Goal: Task Accomplishment & Management: Complete application form

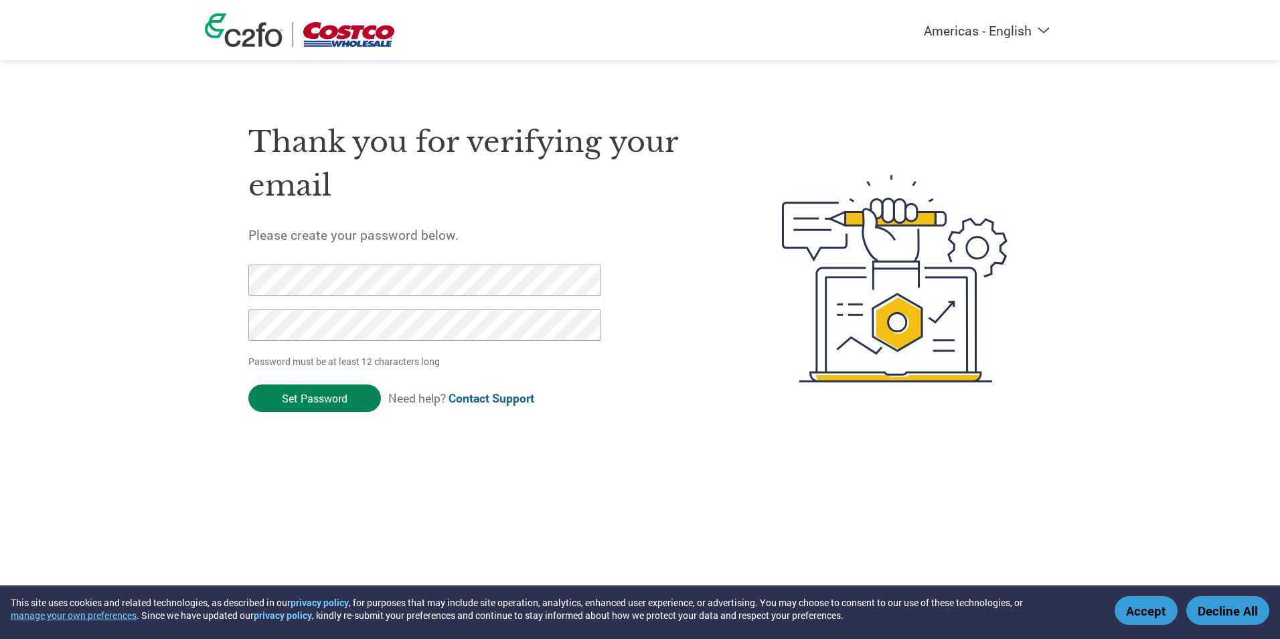
click at [310, 402] on input "Set Password" at bounding box center [314, 397] width 133 height 27
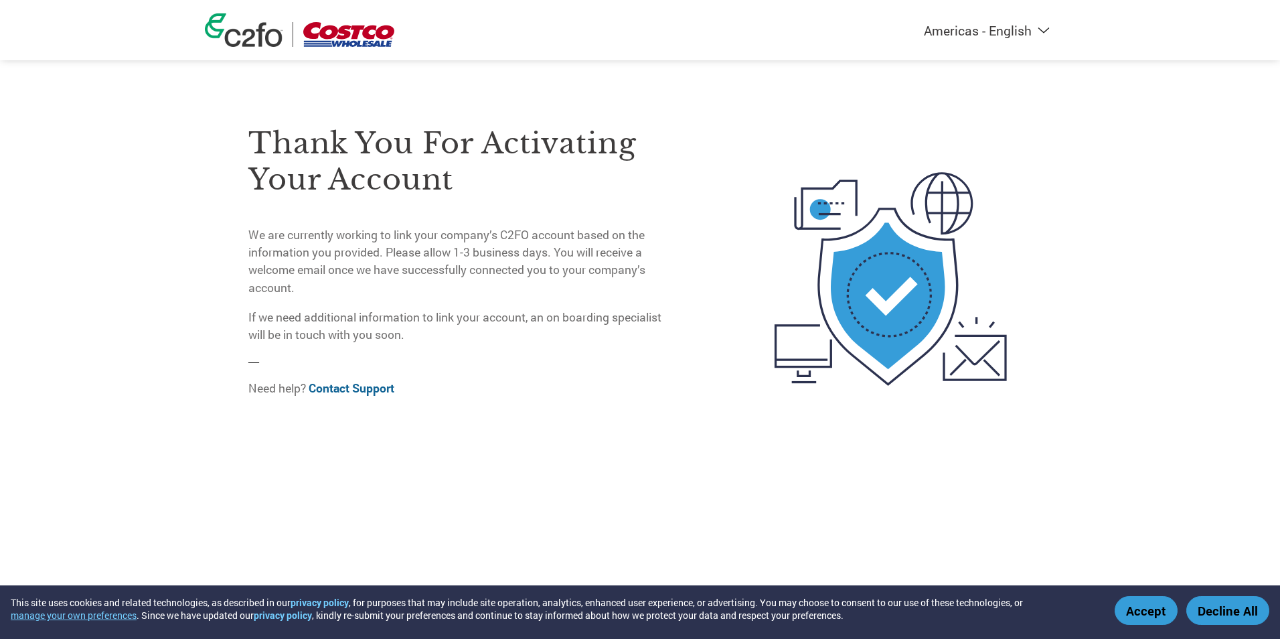
click at [997, 29] on select "Americas - English Américas - Español Américas - Português Amériques - Français…" at bounding box center [904, 30] width 310 height 17
click at [835, 23] on select "Americas - English Américas - Español Américas - Português Amériques - Français…" at bounding box center [904, 30] width 310 height 17
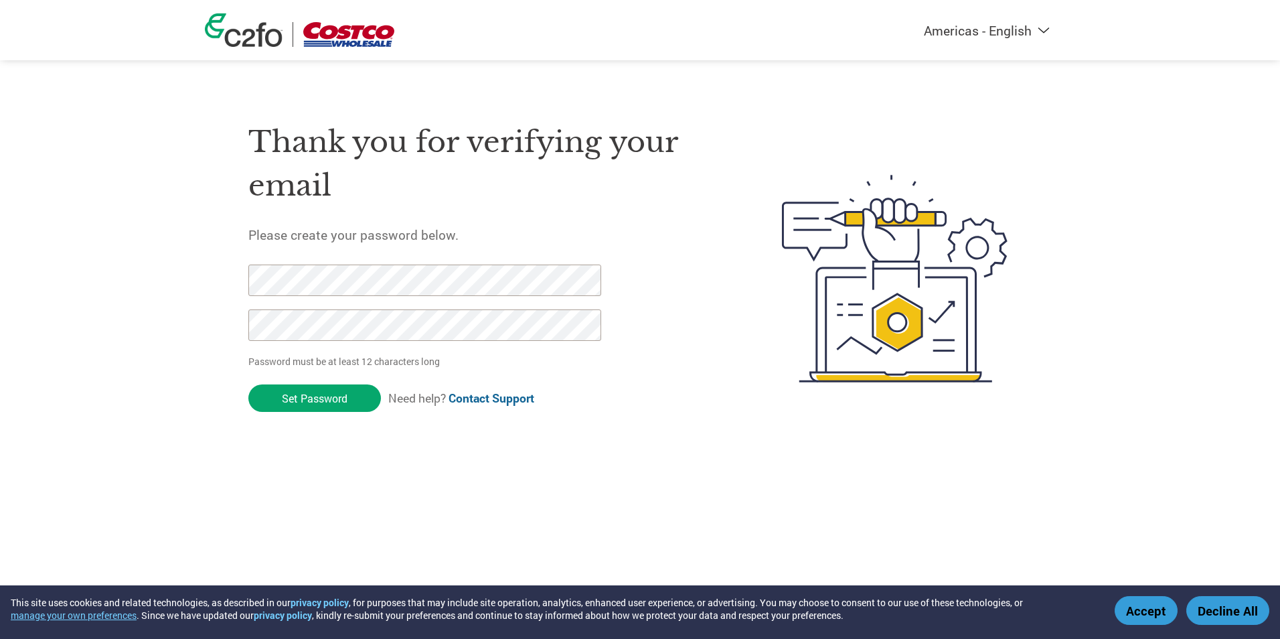
click at [1152, 615] on button "Accept" at bounding box center [1146, 610] width 63 height 29
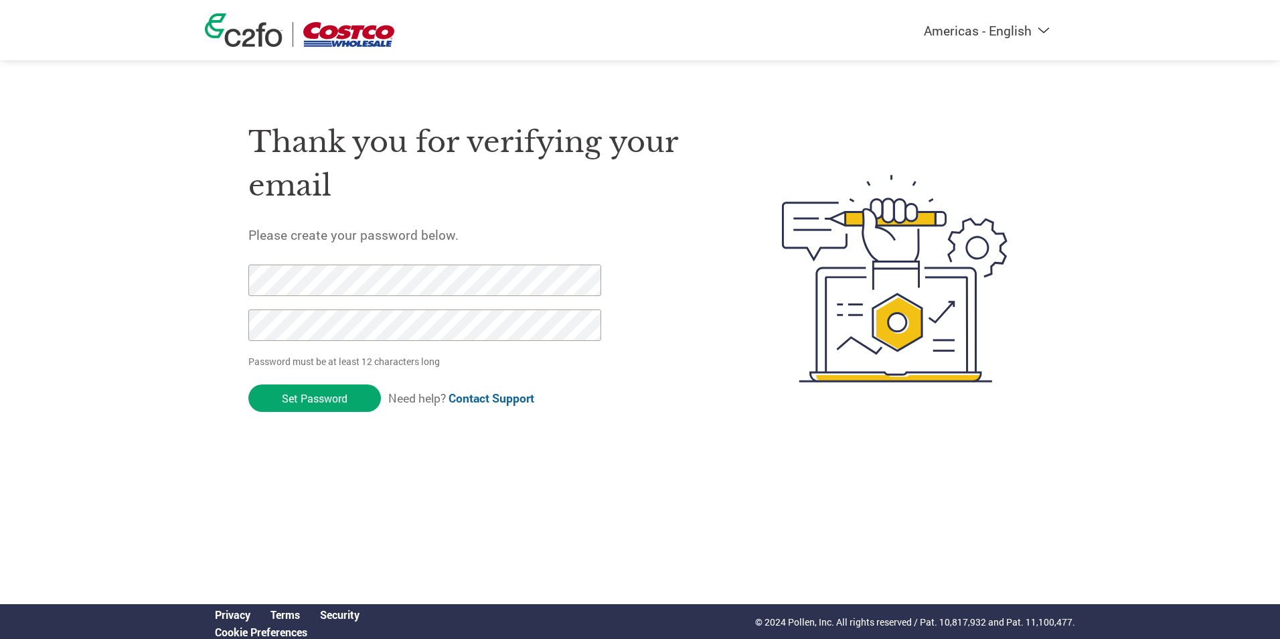
click at [951, 30] on select "Americas - English Américas - Español Américas - Português Amériques - Français…" at bounding box center [904, 30] width 310 height 17
click at [553, 102] on div "Thank you for verifying your email Please create your password below. Password …" at bounding box center [483, 278] width 470 height 355
